Goal: Task Accomplishment & Management: Use online tool/utility

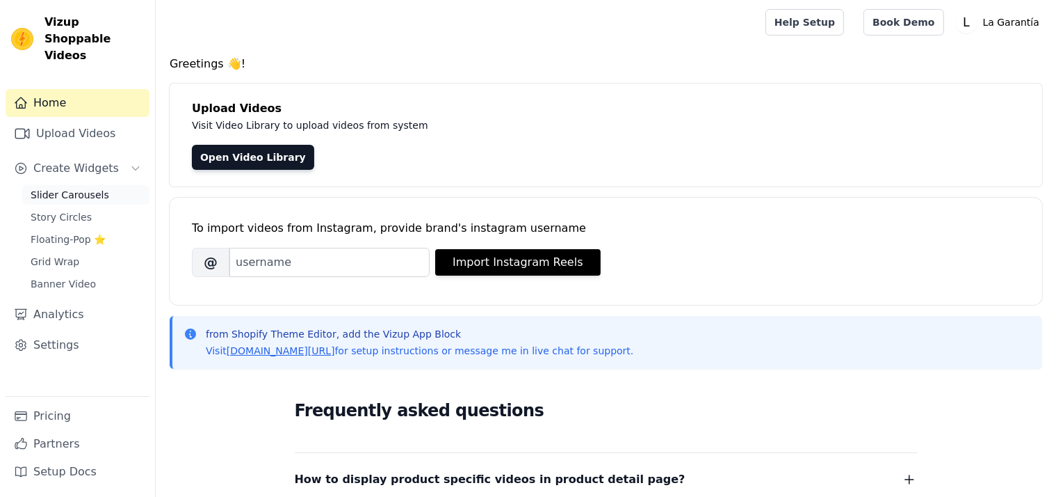
click at [81, 188] on span "Slider Carousels" at bounding box center [70, 195] width 79 height 14
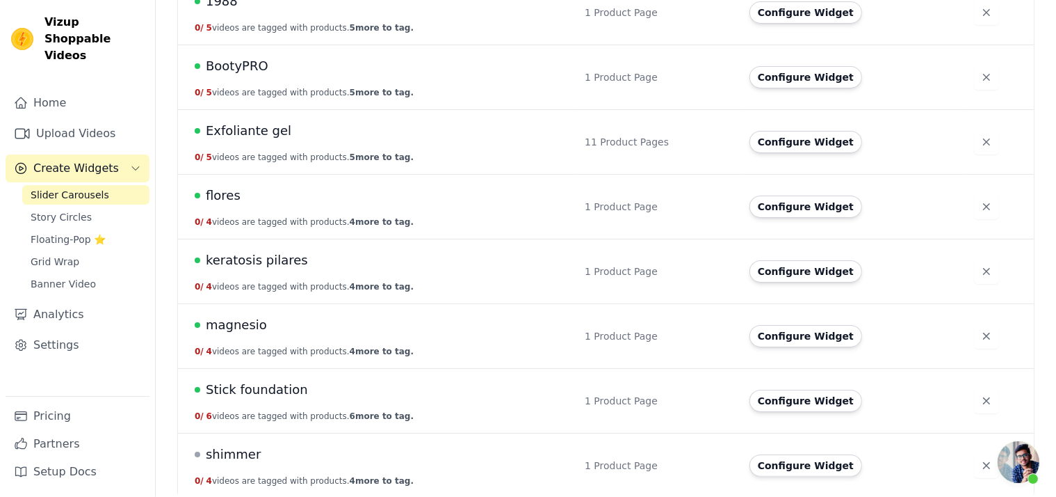
scroll to position [198, 0]
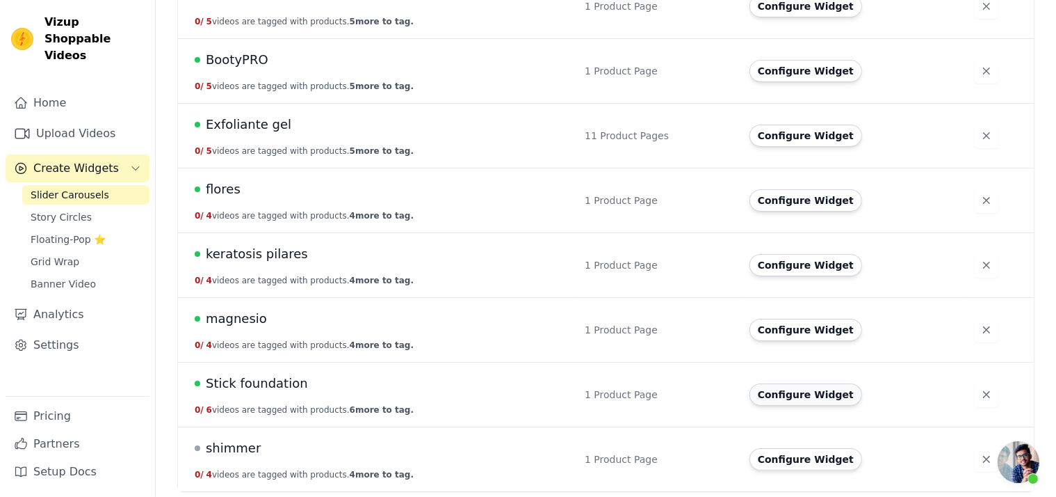
click at [771, 393] on button "Configure Widget" at bounding box center [806, 394] width 113 height 22
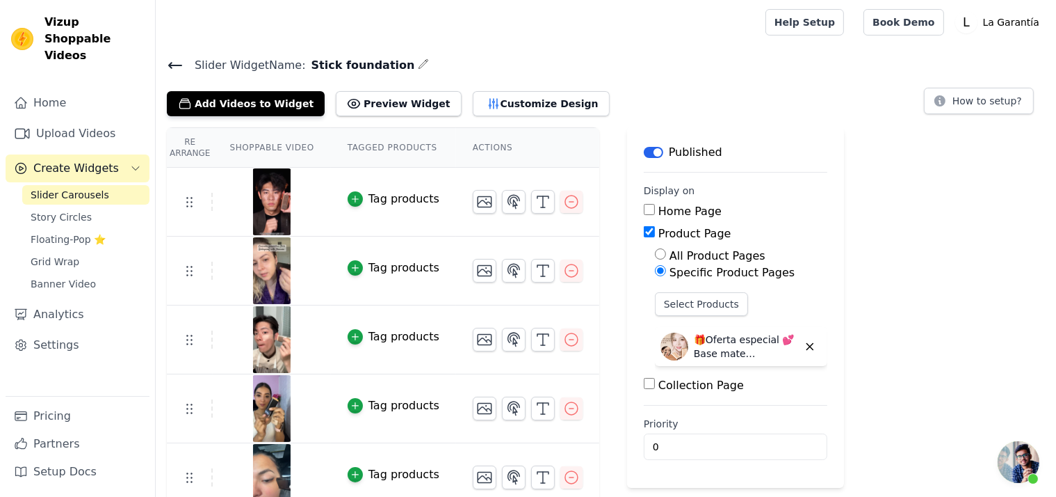
click at [172, 66] on icon at bounding box center [175, 65] width 17 height 17
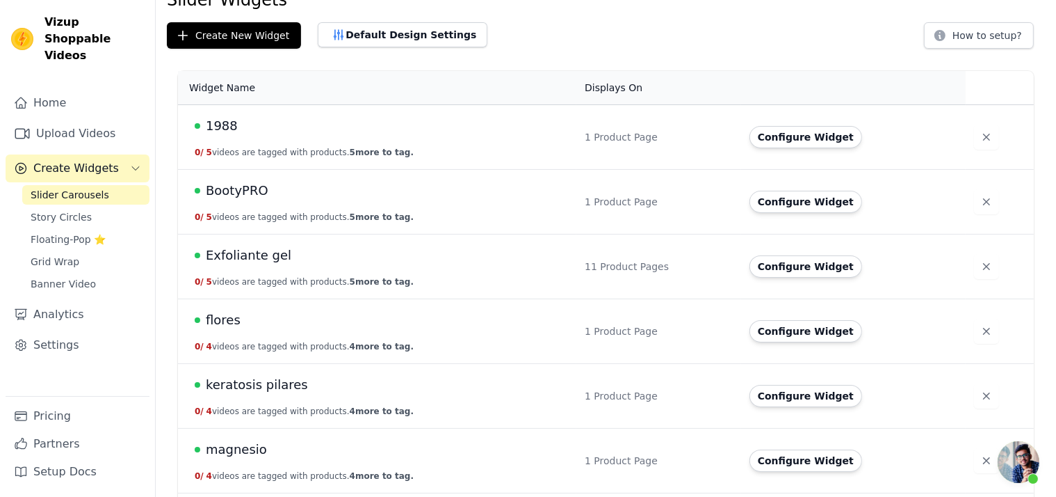
scroll to position [58, 0]
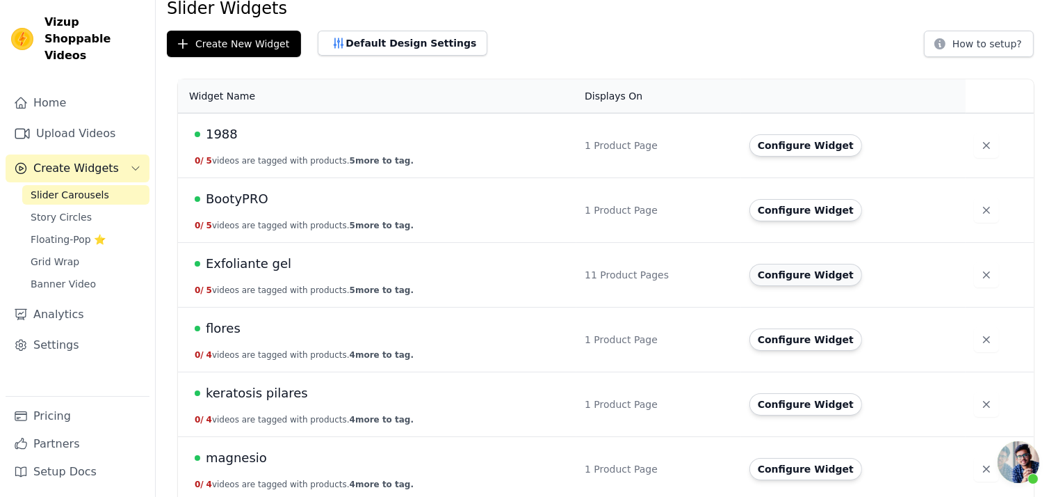
click at [780, 271] on button "Configure Widget" at bounding box center [806, 275] width 113 height 22
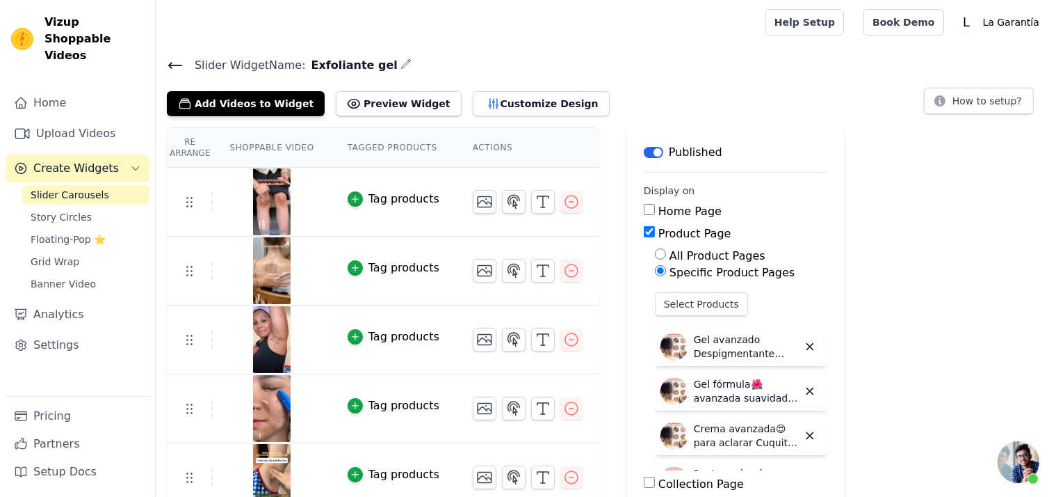
click at [644, 154] on button "Label" at bounding box center [653, 152] width 19 height 11
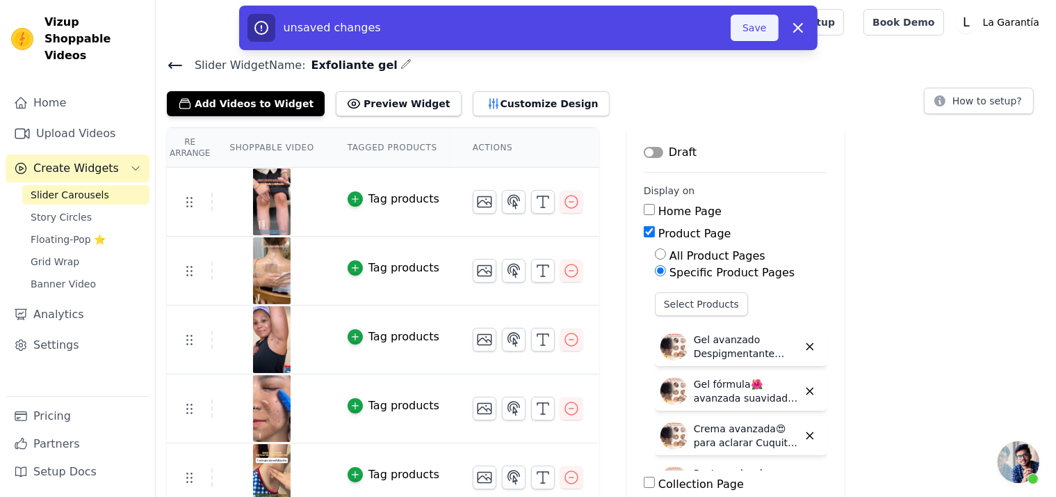
click at [750, 31] on button "Save" at bounding box center [754, 28] width 47 height 26
